Goal: Navigation & Orientation: Find specific page/section

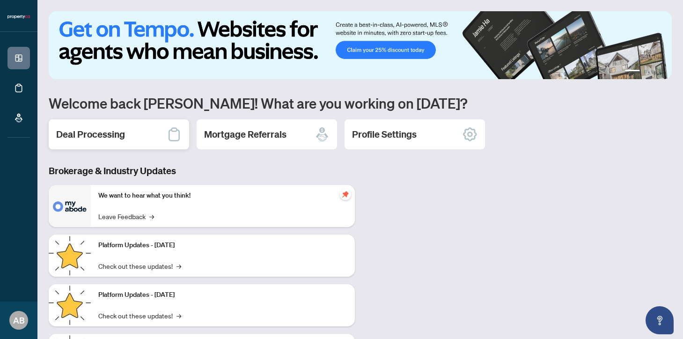
click at [134, 139] on div "Deal Processing" at bounding box center [119, 134] width 140 height 30
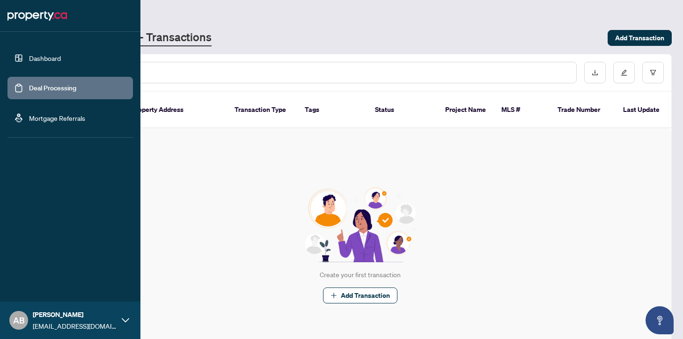
click at [29, 56] on link "Dashboard" at bounding box center [45, 58] width 32 height 8
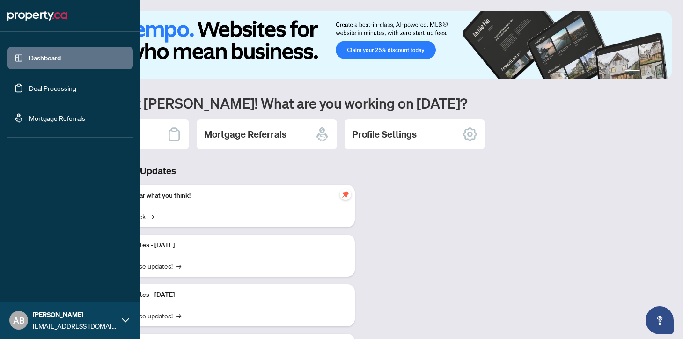
click at [65, 86] on link "Deal Processing" at bounding box center [52, 88] width 47 height 8
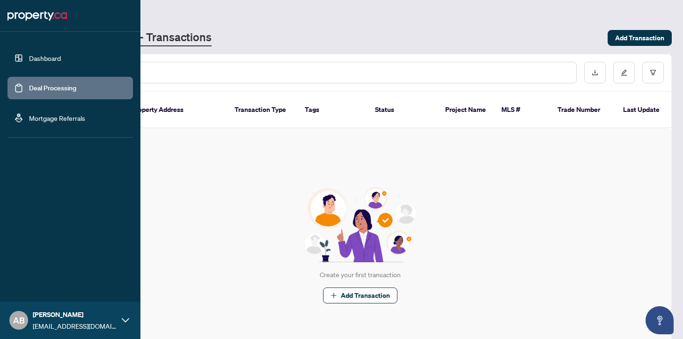
click at [29, 57] on link "Dashboard" at bounding box center [45, 58] width 32 height 8
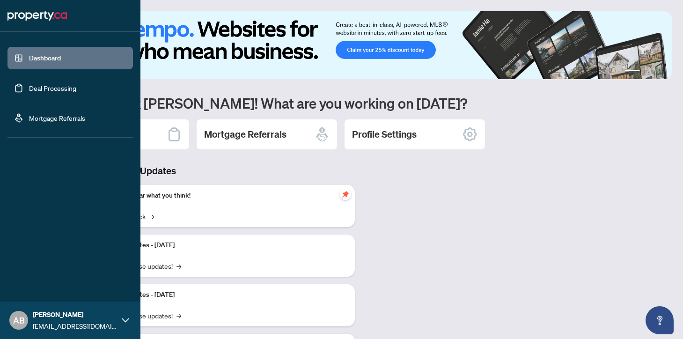
click at [76, 87] on link "Deal Processing" at bounding box center [52, 88] width 47 height 8
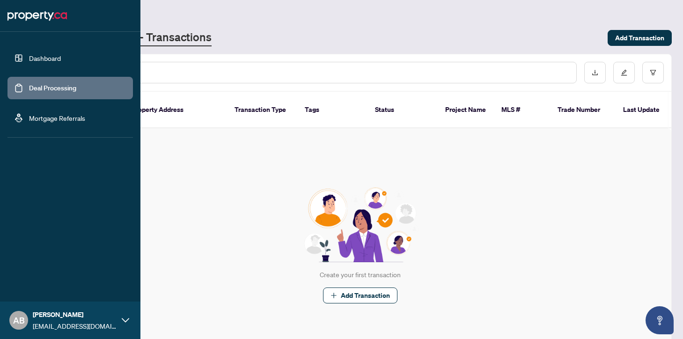
click at [59, 60] on link "Dashboard" at bounding box center [45, 58] width 32 height 8
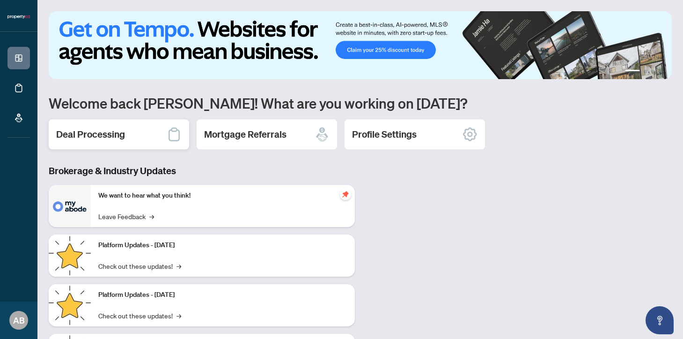
click at [129, 133] on div "Deal Processing" at bounding box center [119, 134] width 140 height 30
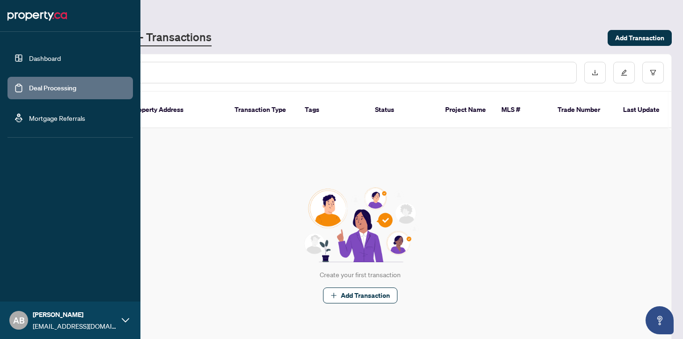
click at [45, 89] on link "Deal Processing" at bounding box center [52, 88] width 47 height 8
click at [29, 59] on link "Dashboard" at bounding box center [45, 58] width 32 height 8
